Goal: Information Seeking & Learning: Learn about a topic

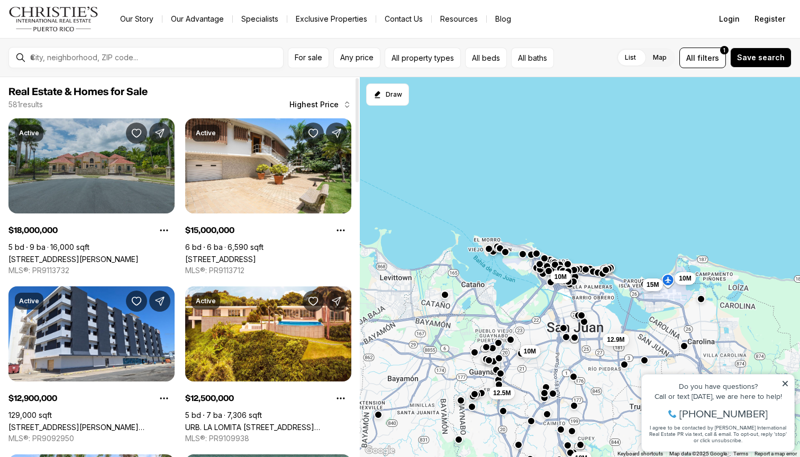
click at [81, 255] on link "[STREET_ADDRESS][PERSON_NAME]" at bounding box center [73, 259] width 130 height 9
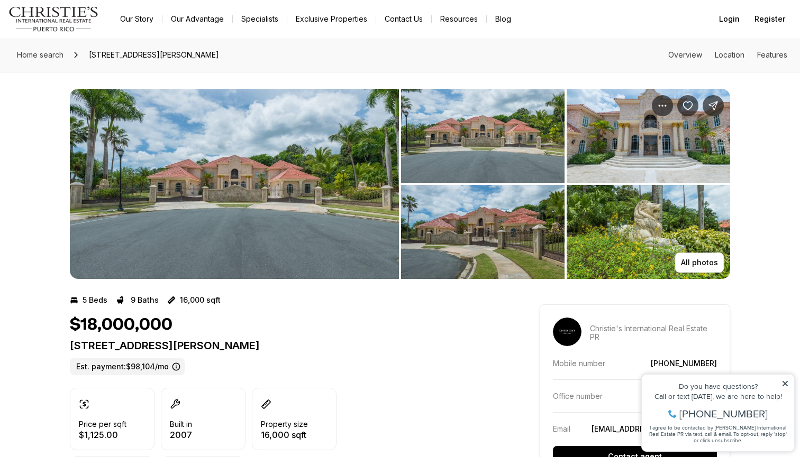
click at [192, 166] on img "View image gallery" at bounding box center [234, 184] width 329 height 190
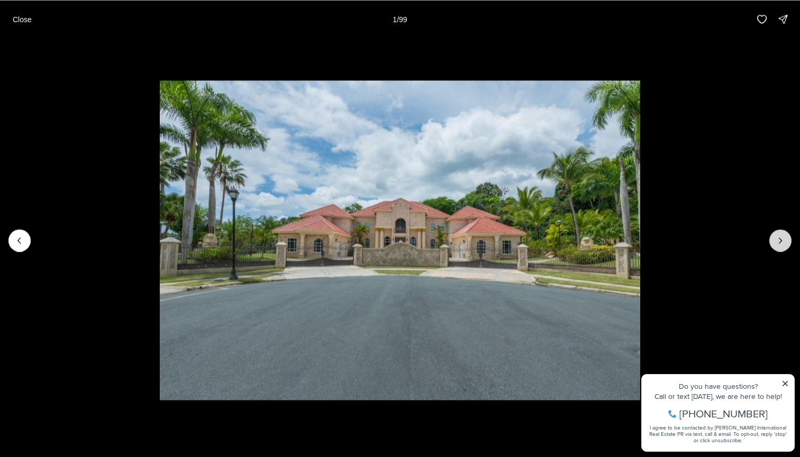
click at [772, 243] on button "Next slide" at bounding box center [780, 241] width 22 height 22
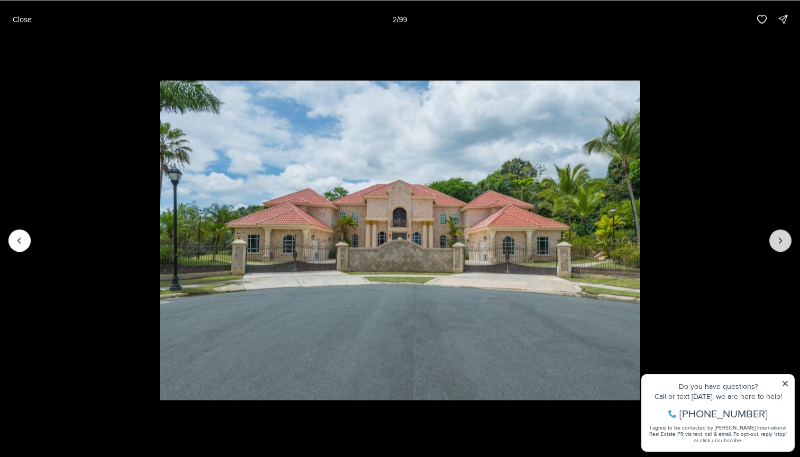
click at [772, 243] on button "Next slide" at bounding box center [780, 241] width 22 height 22
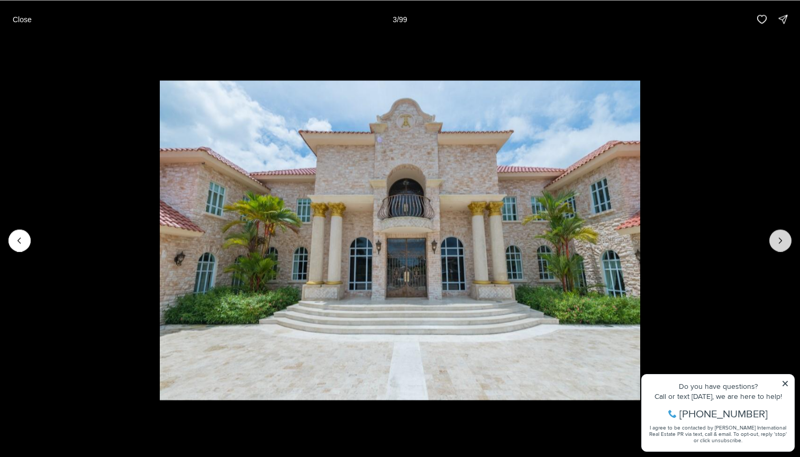
click at [772, 243] on button "Next slide" at bounding box center [780, 241] width 22 height 22
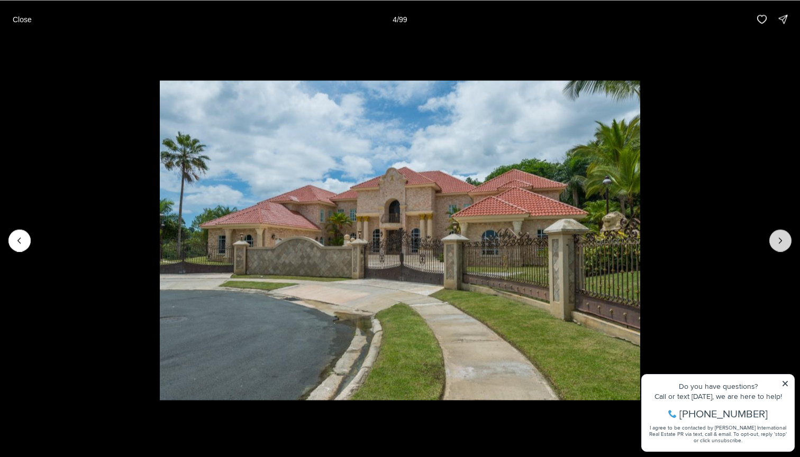
click at [772, 243] on button "Next slide" at bounding box center [780, 241] width 22 height 22
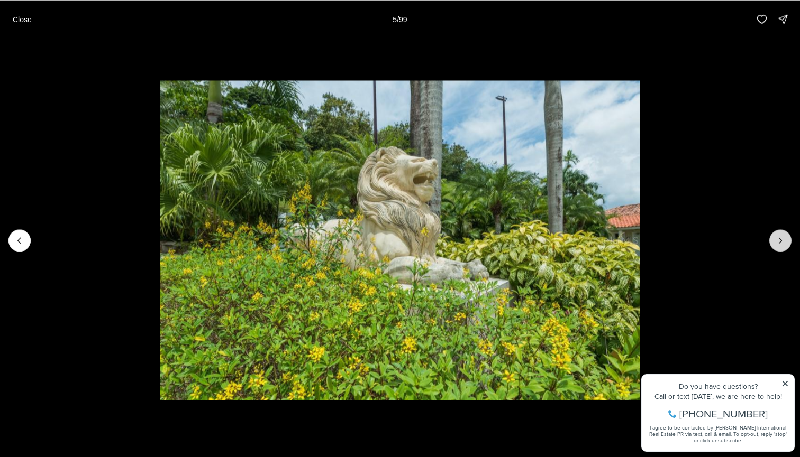
click at [772, 243] on button "Next slide" at bounding box center [780, 241] width 22 height 22
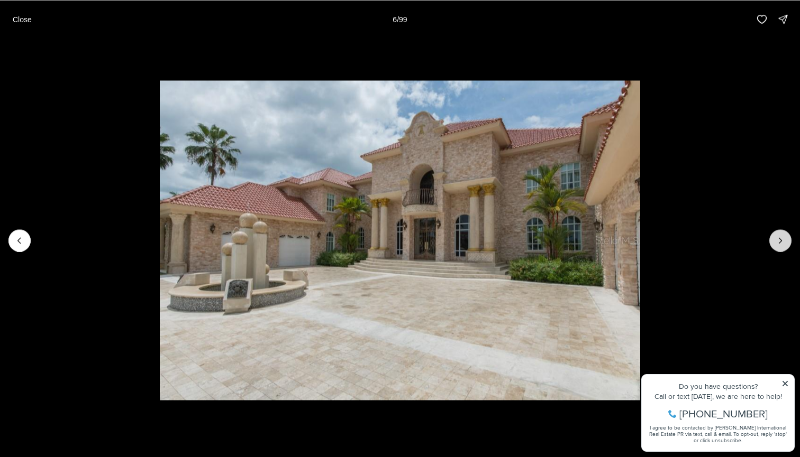
click at [772, 243] on button "Next slide" at bounding box center [780, 241] width 22 height 22
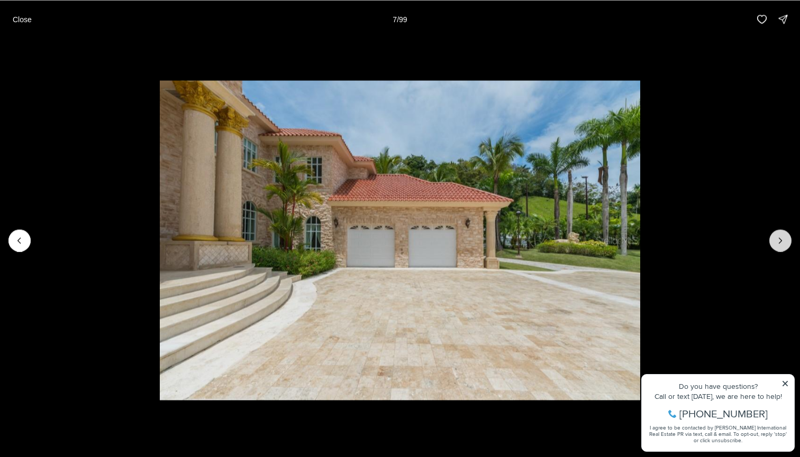
click at [772, 243] on button "Next slide" at bounding box center [780, 241] width 22 height 22
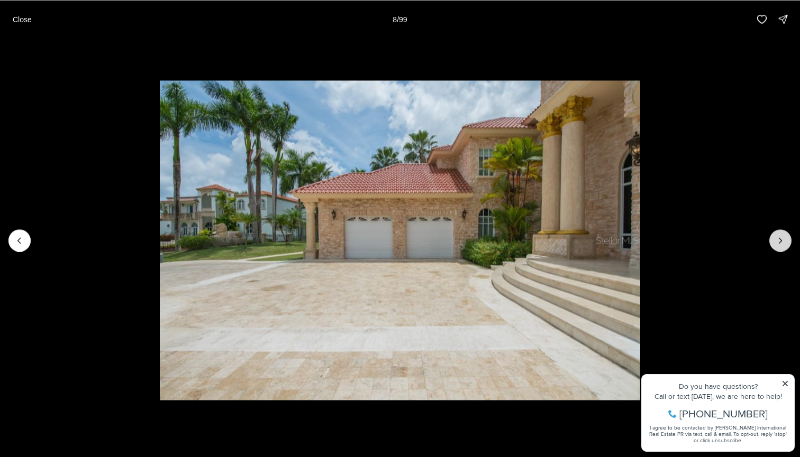
click at [772, 243] on button "Next slide" at bounding box center [780, 241] width 22 height 22
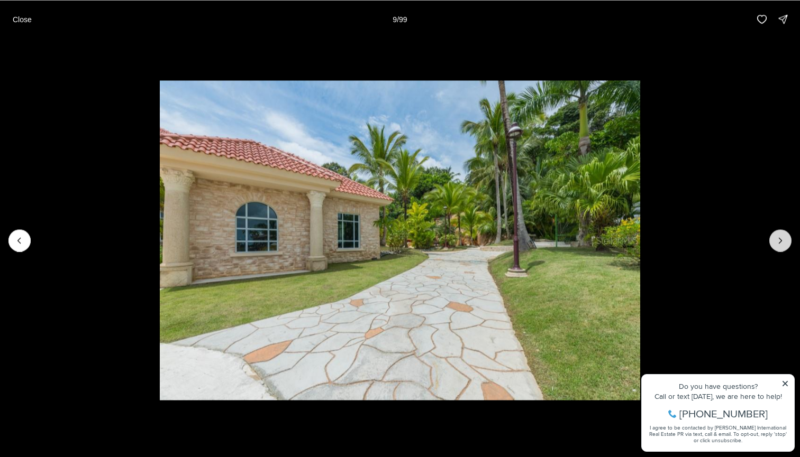
click at [772, 243] on button "Next slide" at bounding box center [780, 241] width 22 height 22
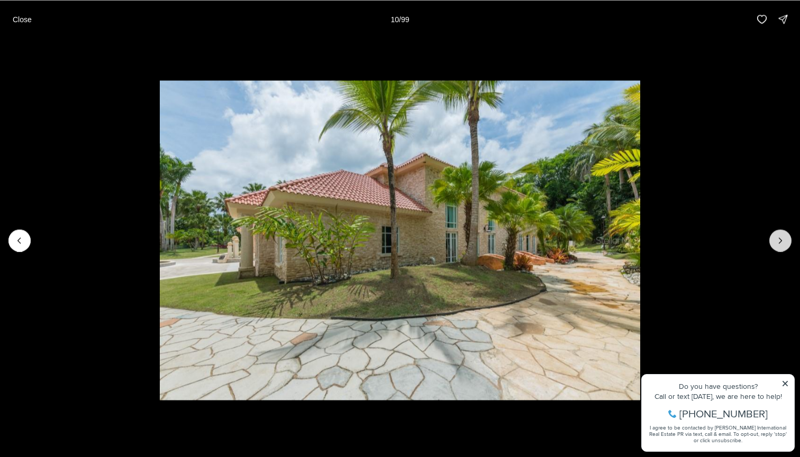
click at [772, 243] on button "Next slide" at bounding box center [780, 241] width 22 height 22
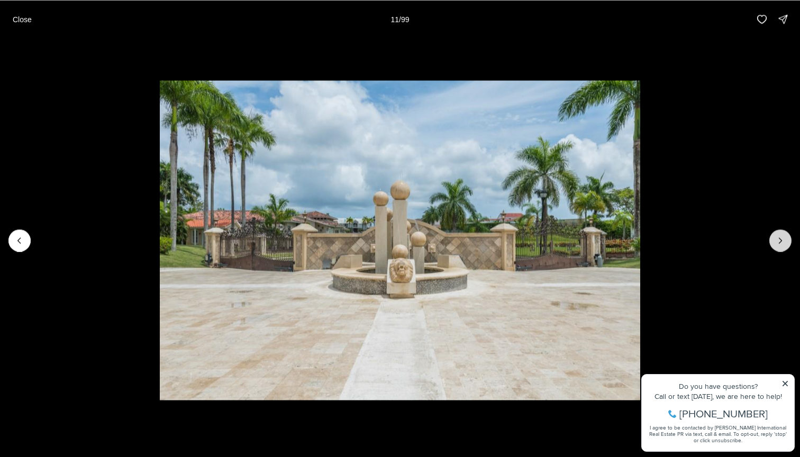
click at [772, 243] on button "Next slide" at bounding box center [780, 241] width 22 height 22
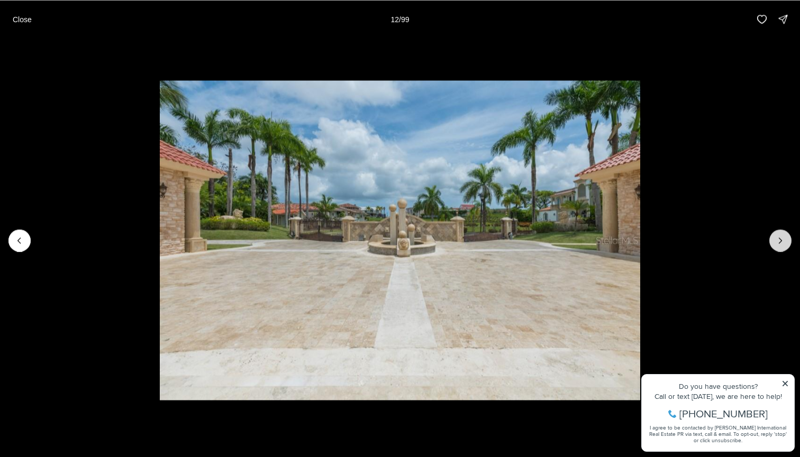
click at [772, 243] on button "Next slide" at bounding box center [780, 241] width 22 height 22
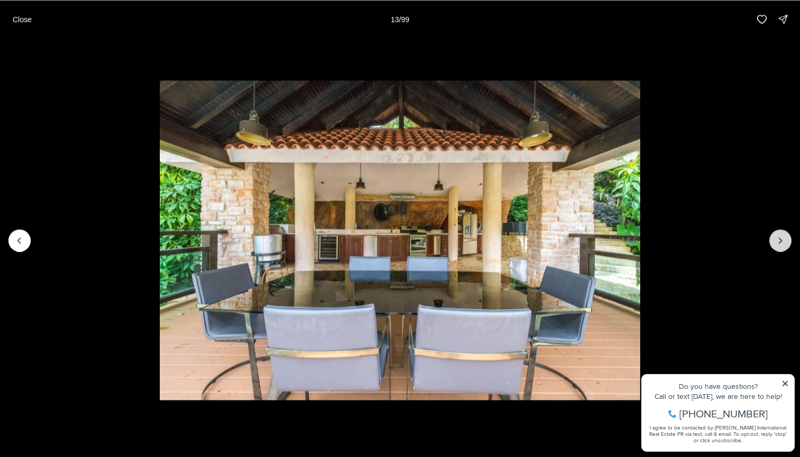
click at [772, 243] on button "Next slide" at bounding box center [780, 241] width 22 height 22
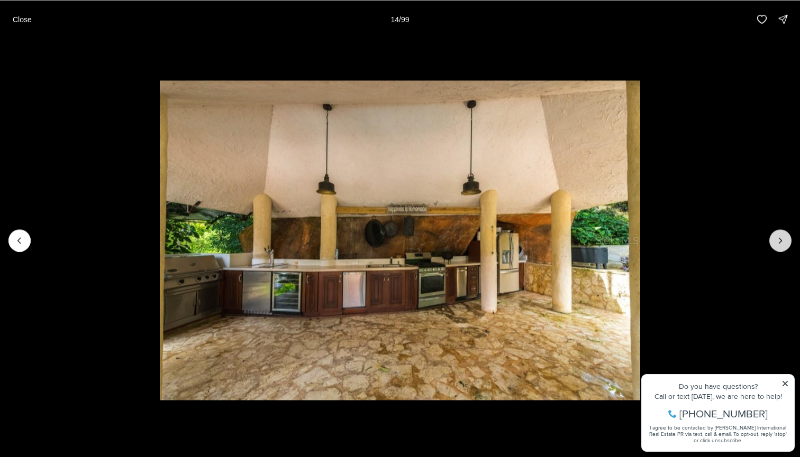
click at [772, 243] on button "Next slide" at bounding box center [780, 241] width 22 height 22
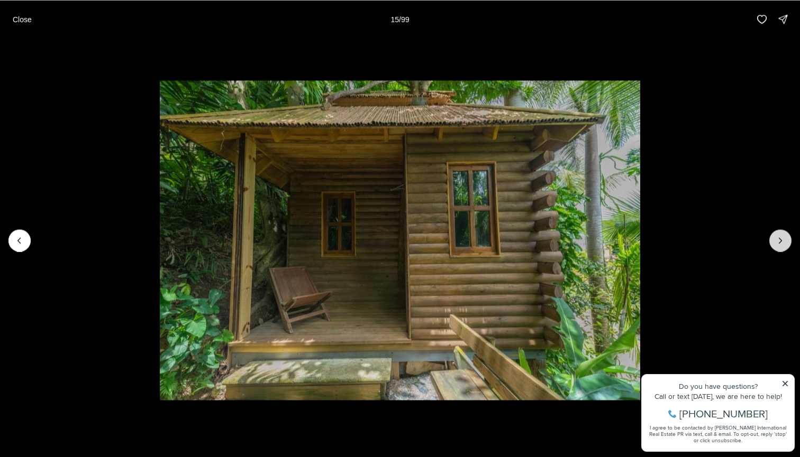
click at [772, 243] on button "Next slide" at bounding box center [780, 241] width 22 height 22
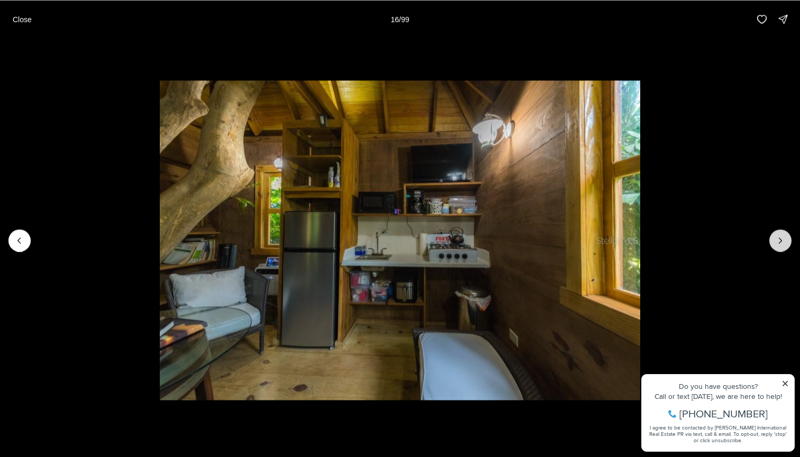
click at [772, 243] on button "Next slide" at bounding box center [780, 241] width 22 height 22
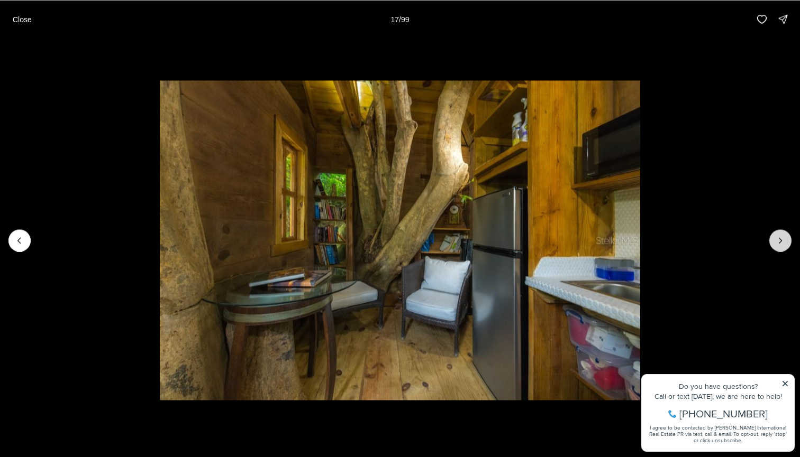
click at [772, 243] on button "Next slide" at bounding box center [780, 241] width 22 height 22
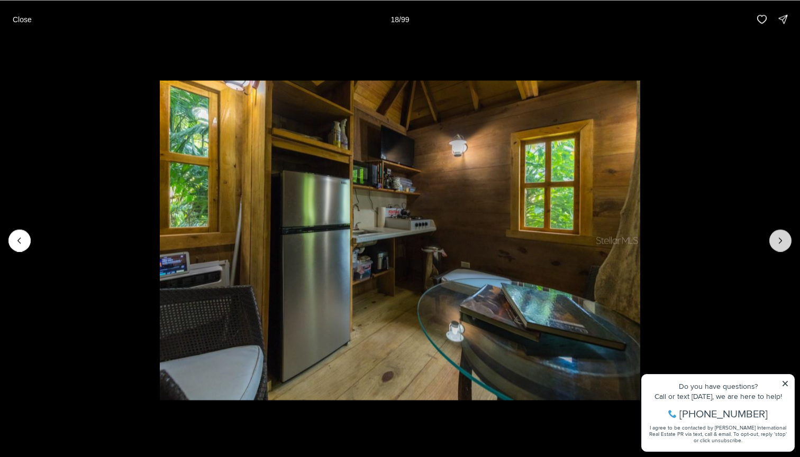
click at [785, 244] on button "Next slide" at bounding box center [780, 241] width 22 height 22
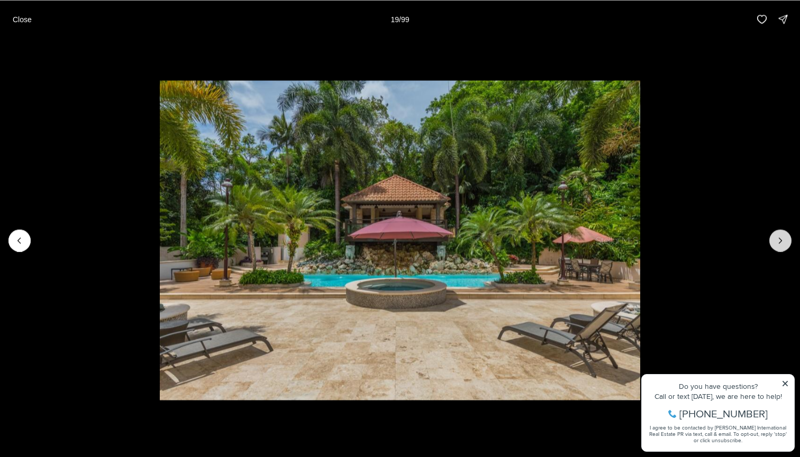
click at [786, 244] on button "Next slide" at bounding box center [780, 241] width 22 height 22
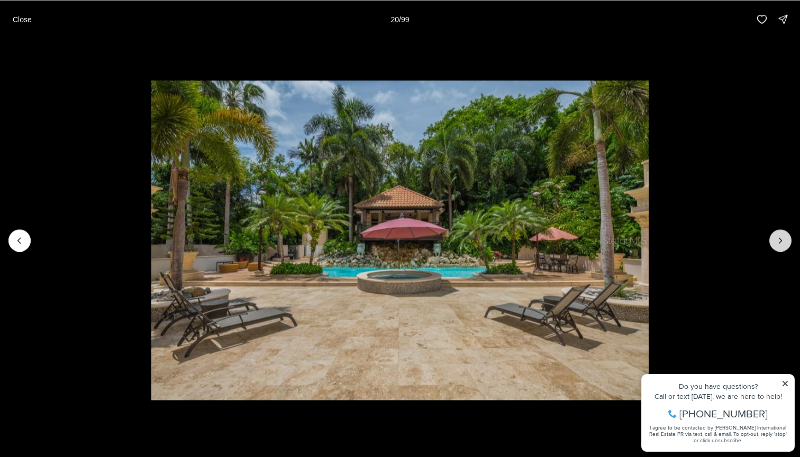
click at [786, 245] on button "Next slide" at bounding box center [780, 241] width 22 height 22
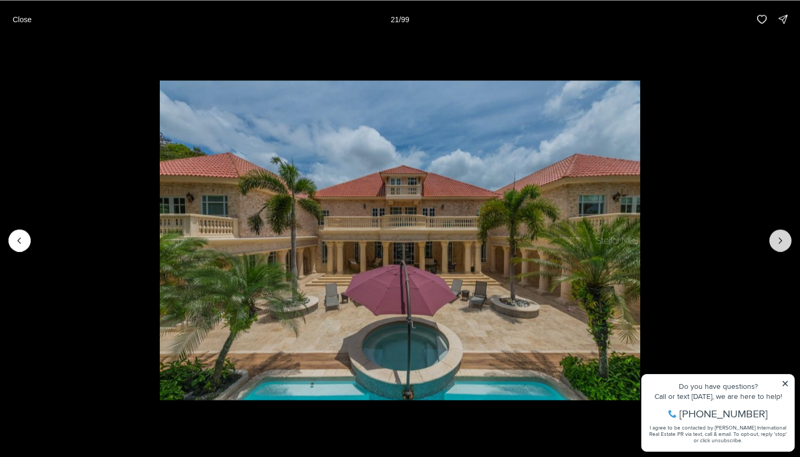
click at [786, 245] on button "Next slide" at bounding box center [780, 241] width 22 height 22
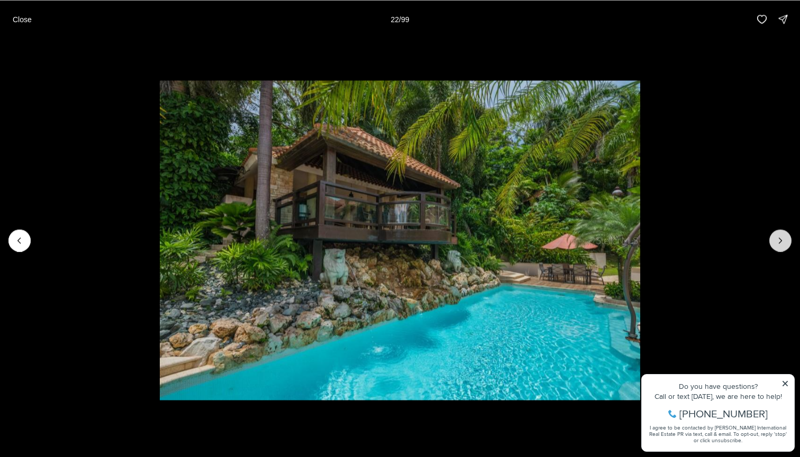
click at [786, 245] on button "Next slide" at bounding box center [780, 241] width 22 height 22
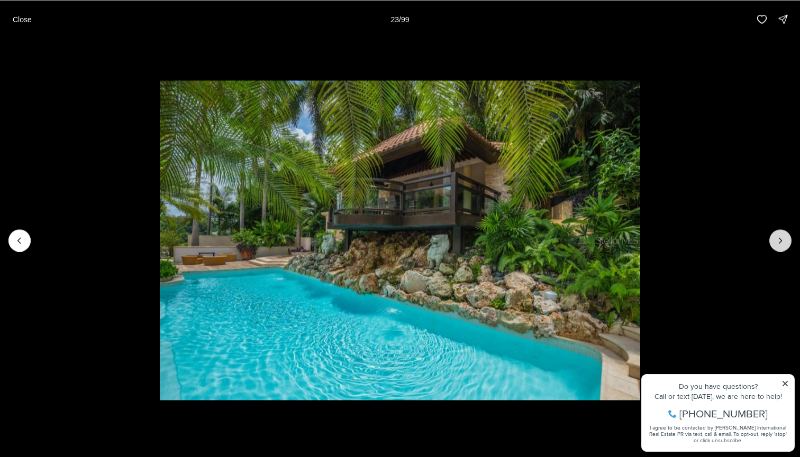
click at [785, 247] on button "Next slide" at bounding box center [780, 241] width 22 height 22
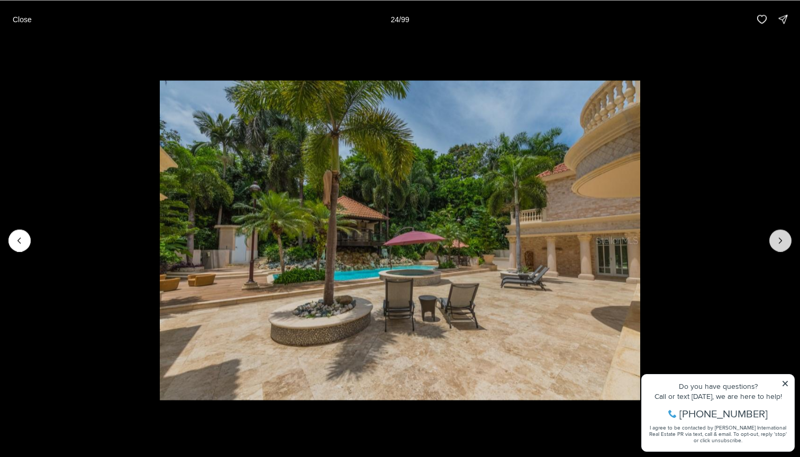
click at [786, 247] on button "Next slide" at bounding box center [780, 241] width 22 height 22
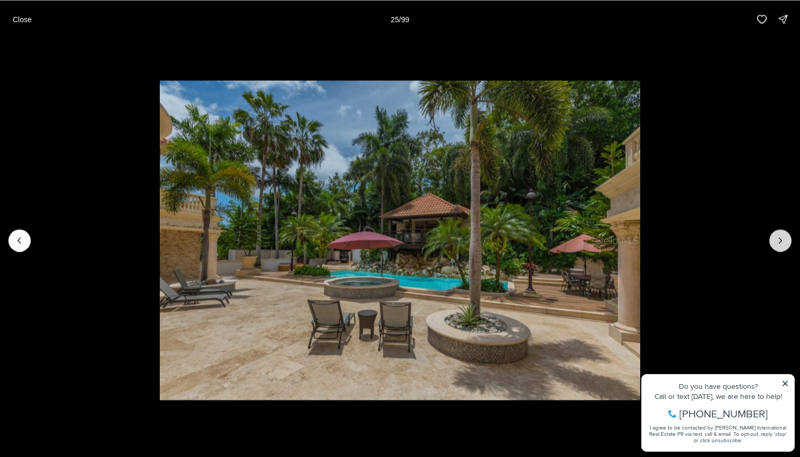
click at [784, 243] on icon "Next slide" at bounding box center [780, 240] width 11 height 11
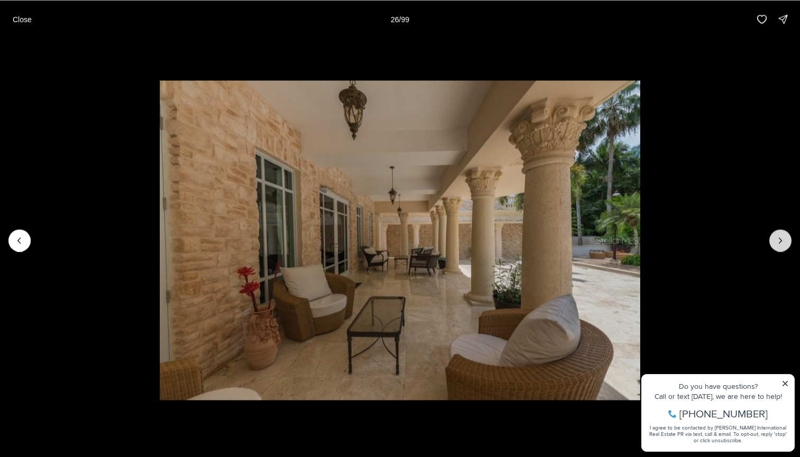
click at [784, 243] on icon "Next slide" at bounding box center [780, 240] width 11 height 11
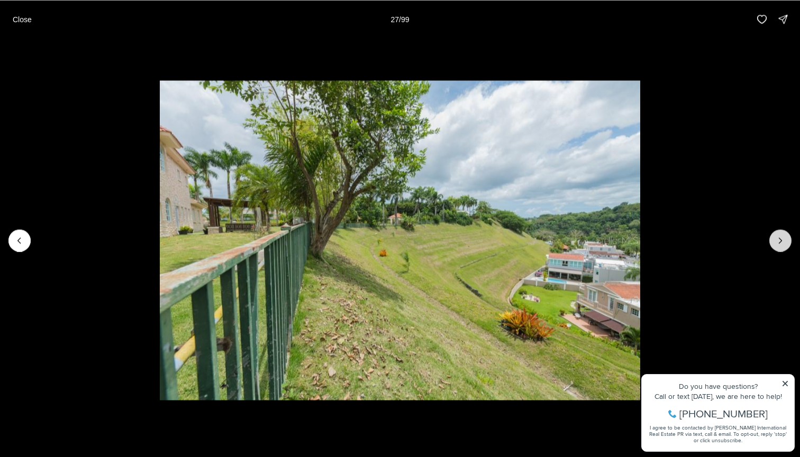
click at [784, 243] on icon "Next slide" at bounding box center [780, 240] width 11 height 11
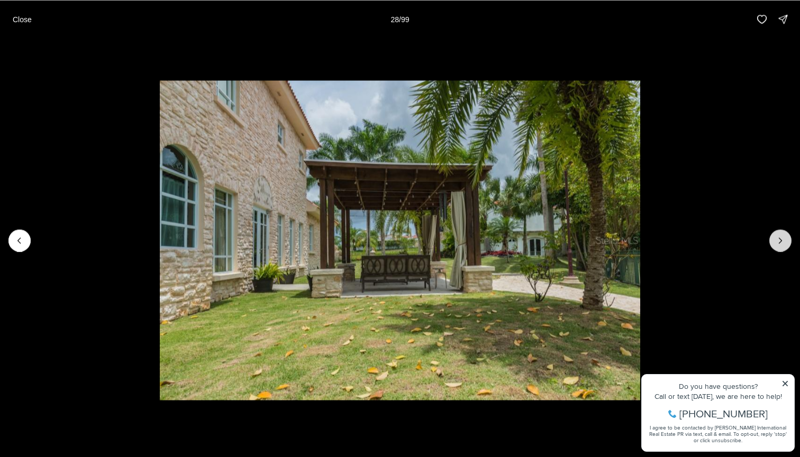
click at [784, 243] on icon "Next slide" at bounding box center [780, 240] width 11 height 11
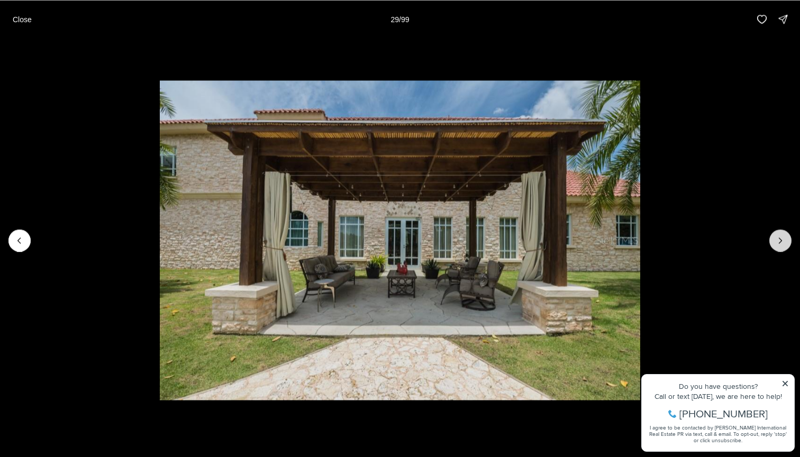
click at [784, 243] on icon "Next slide" at bounding box center [780, 240] width 11 height 11
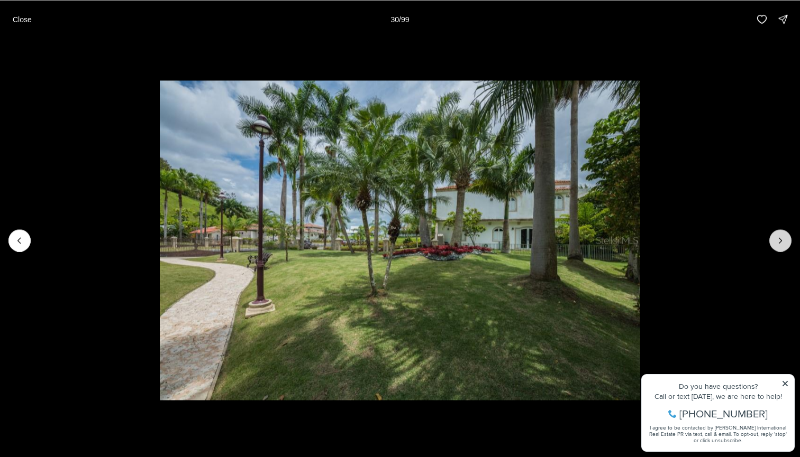
click at [784, 243] on icon "Next slide" at bounding box center [780, 240] width 11 height 11
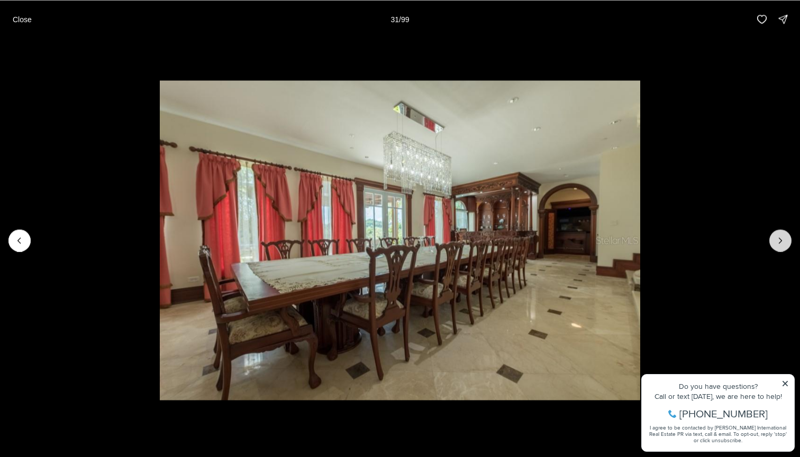
click at [784, 243] on icon "Next slide" at bounding box center [780, 240] width 11 height 11
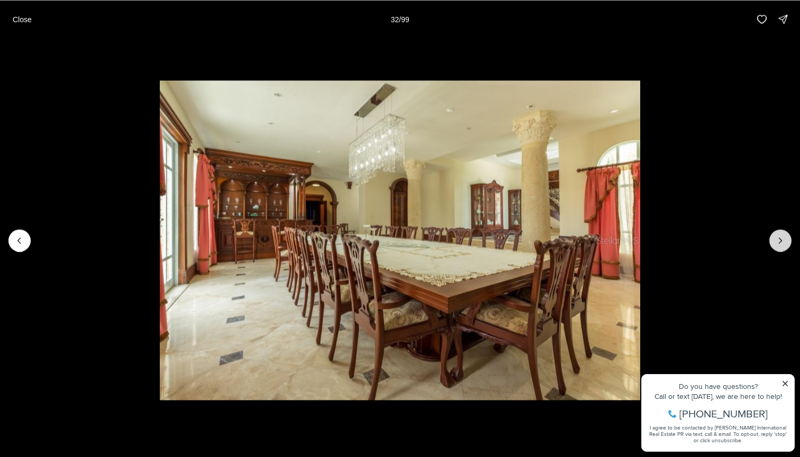
click at [784, 243] on icon "Next slide" at bounding box center [780, 240] width 11 height 11
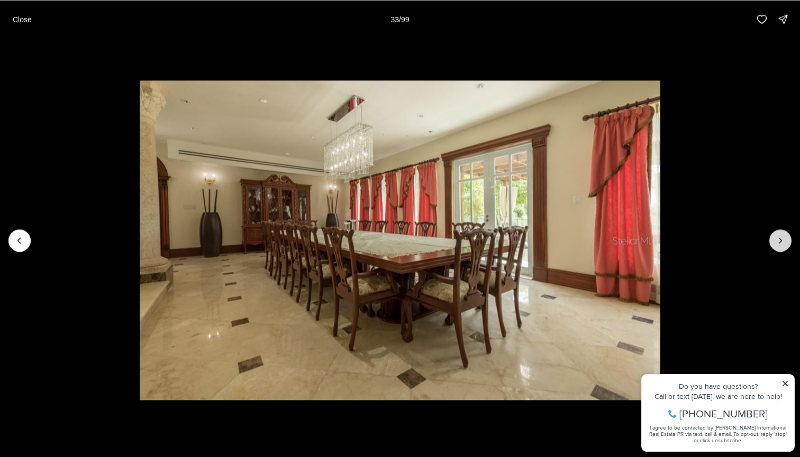
click at [784, 243] on icon "Next slide" at bounding box center [780, 240] width 11 height 11
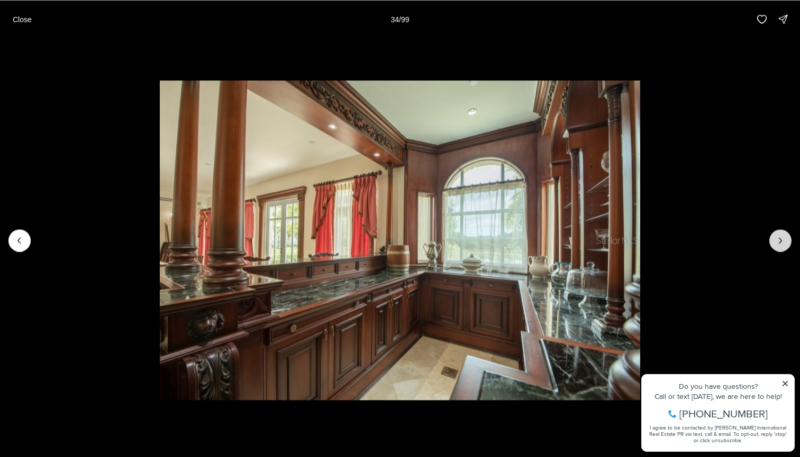
click at [784, 243] on icon "Next slide" at bounding box center [780, 240] width 11 height 11
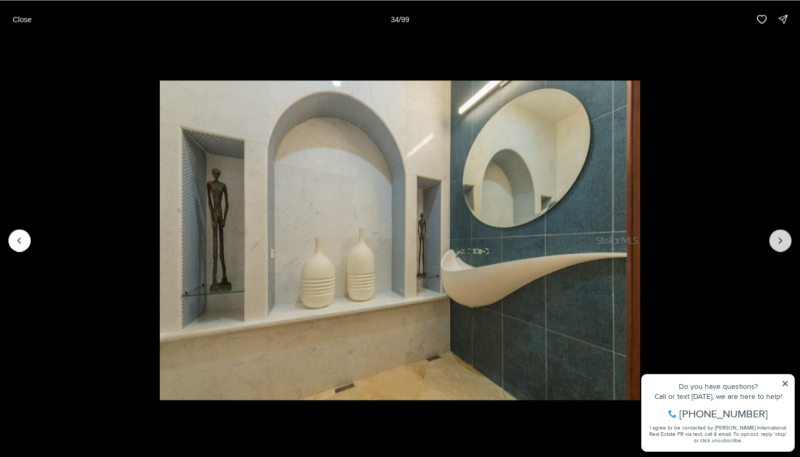
click at [784, 243] on icon "Next slide" at bounding box center [780, 240] width 11 height 11
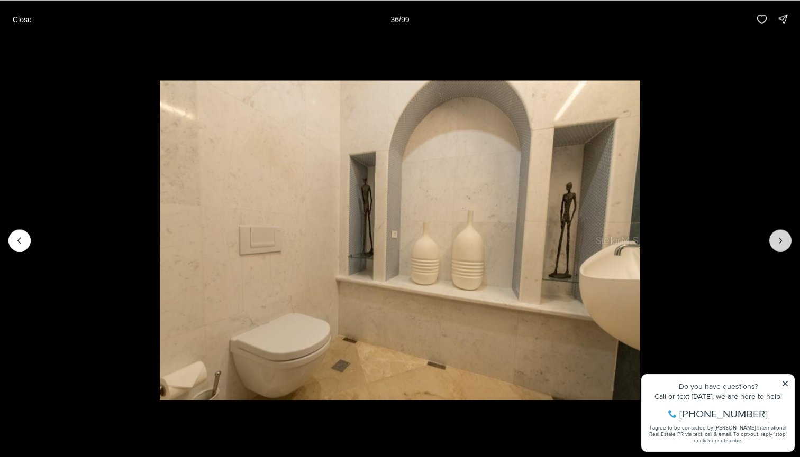
click at [784, 244] on icon "Next slide" at bounding box center [780, 240] width 11 height 11
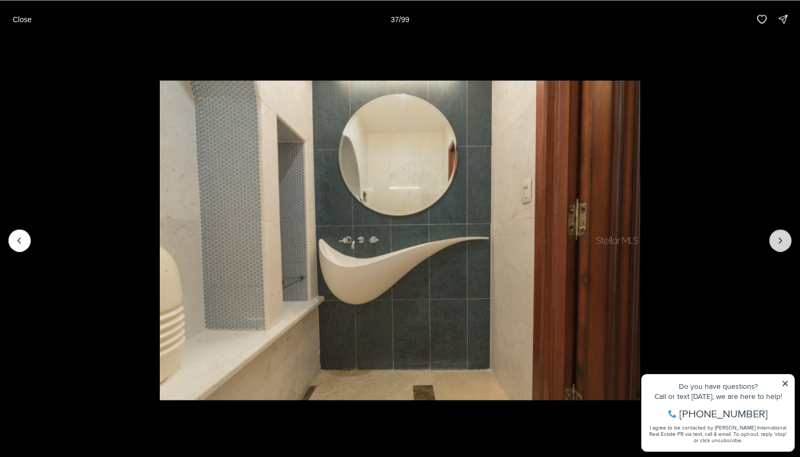
click at [784, 244] on icon "Next slide" at bounding box center [780, 240] width 11 height 11
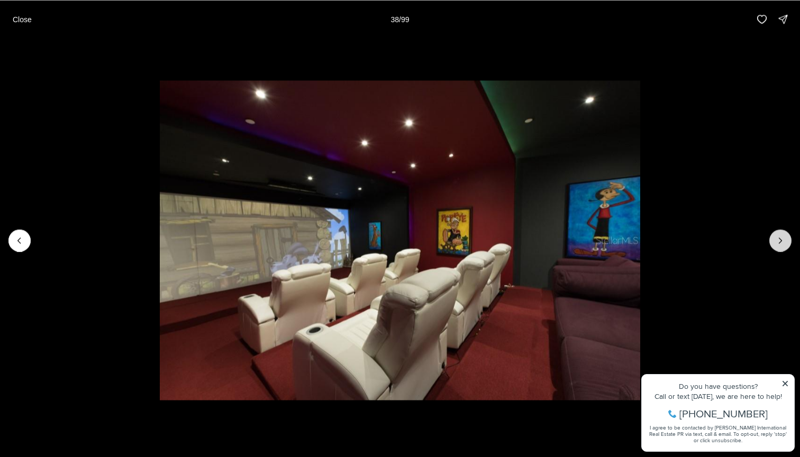
click at [784, 244] on icon "Next slide" at bounding box center [780, 240] width 11 height 11
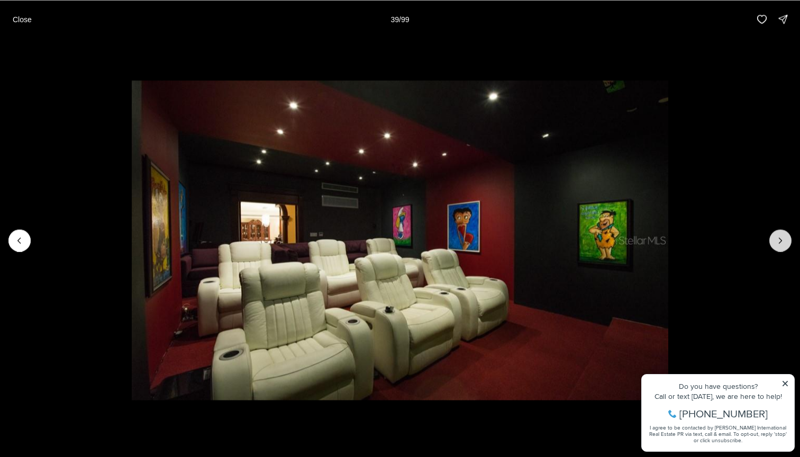
click at [784, 244] on icon "Next slide" at bounding box center [780, 240] width 11 height 11
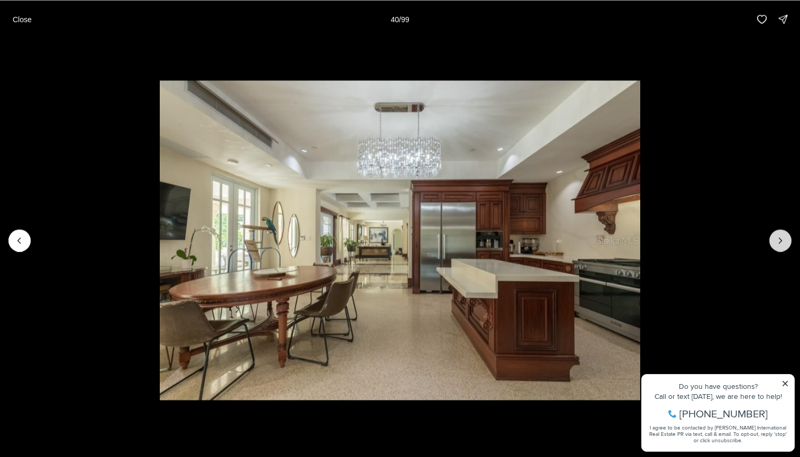
click at [784, 244] on icon "Next slide" at bounding box center [780, 240] width 11 height 11
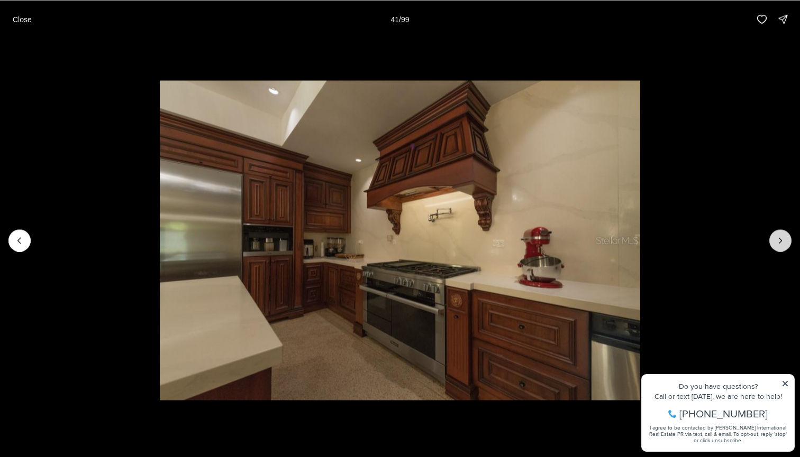
click at [784, 244] on icon "Next slide" at bounding box center [780, 240] width 11 height 11
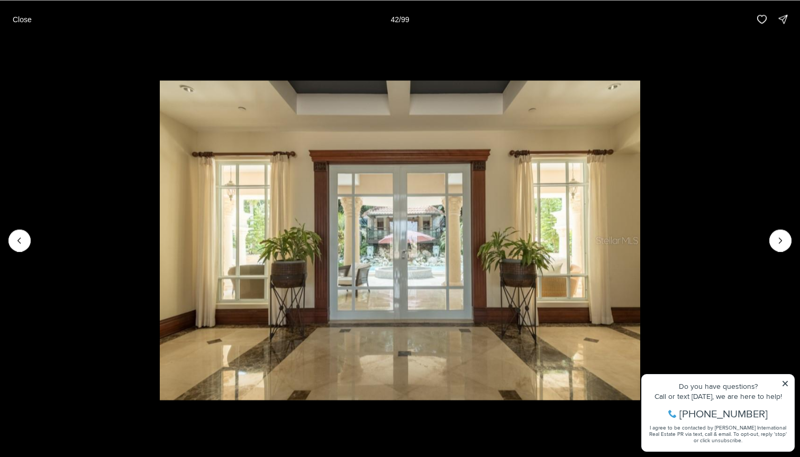
click at [749, 240] on li "42 of 99" at bounding box center [400, 240] width 800 height 405
click at [796, 241] on li "42 of 99" at bounding box center [400, 240] width 800 height 405
click at [792, 241] on li "42 of 99" at bounding box center [400, 240] width 800 height 405
click at [779, 241] on icon "Next slide" at bounding box center [780, 240] width 11 height 11
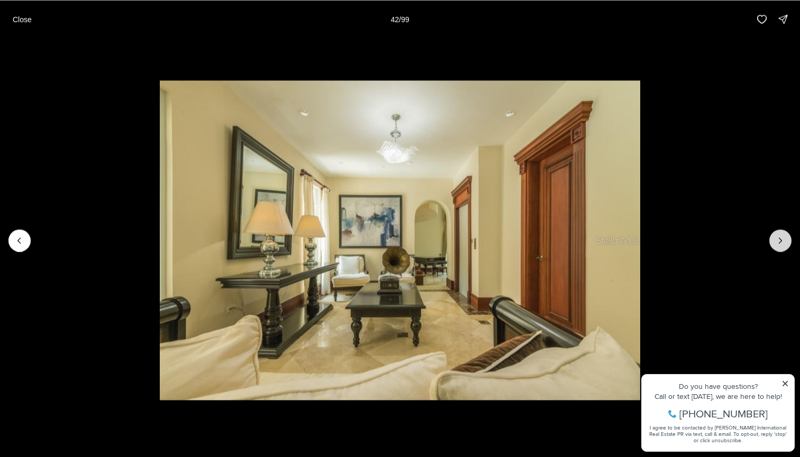
click at [779, 241] on icon "Next slide" at bounding box center [780, 240] width 11 height 11
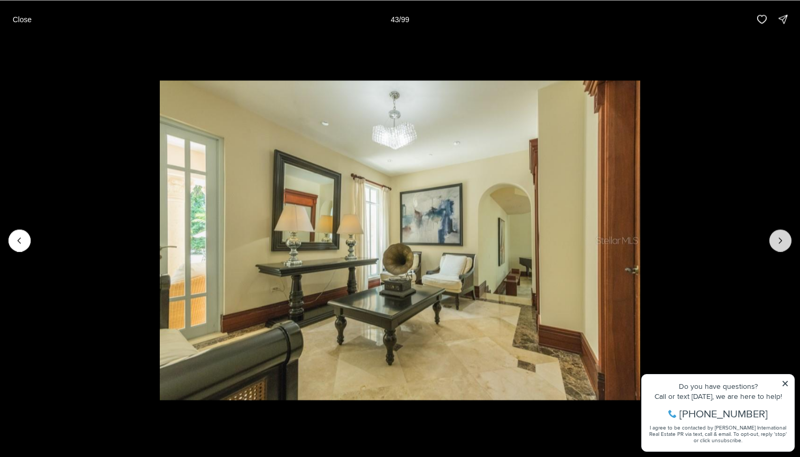
click at [779, 241] on icon "Next slide" at bounding box center [780, 240] width 11 height 11
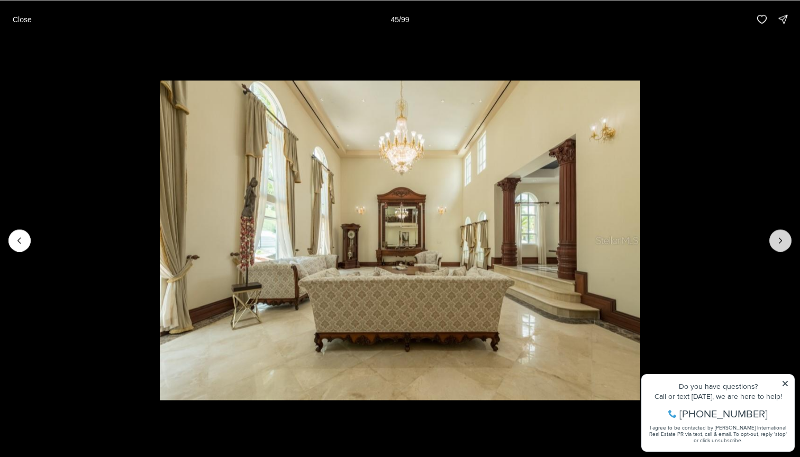
click at [779, 241] on icon "Next slide" at bounding box center [780, 240] width 11 height 11
